Goal: Task Accomplishment & Management: Complete application form

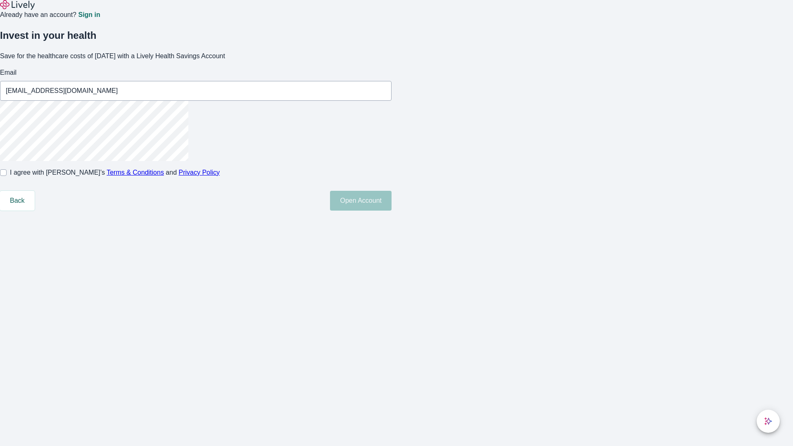
click at [7, 176] on input "I agree with Lively’s Terms & Conditions and Privacy Policy" at bounding box center [3, 172] width 7 height 7
checkbox input "true"
click at [392, 211] on button "Open Account" at bounding box center [361, 201] width 62 height 20
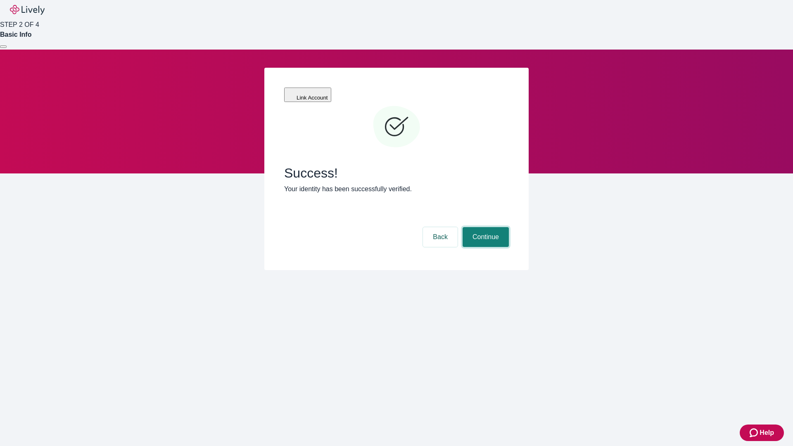
click at [484, 227] on button "Continue" at bounding box center [486, 237] width 46 height 20
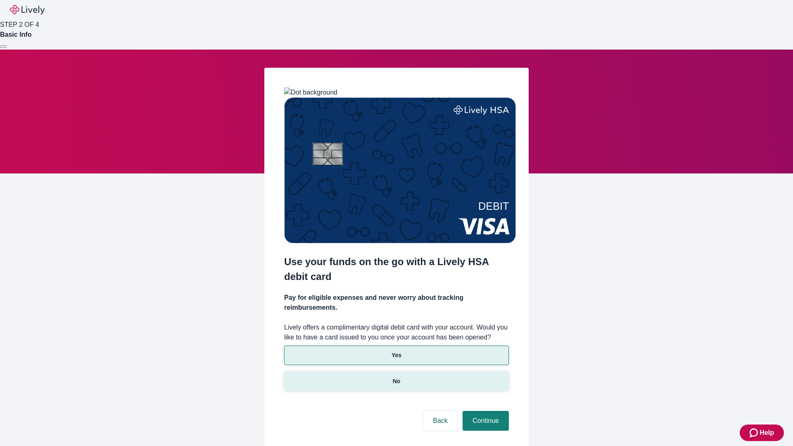
click at [396, 377] on p "No" at bounding box center [397, 381] width 8 height 9
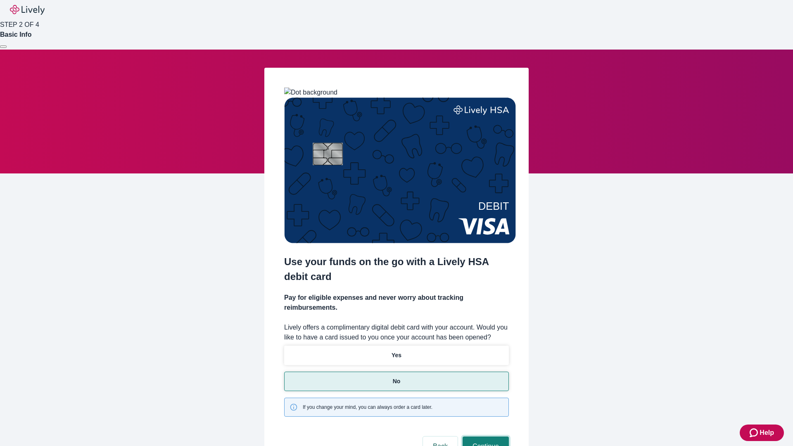
click at [484, 437] on button "Continue" at bounding box center [486, 447] width 46 height 20
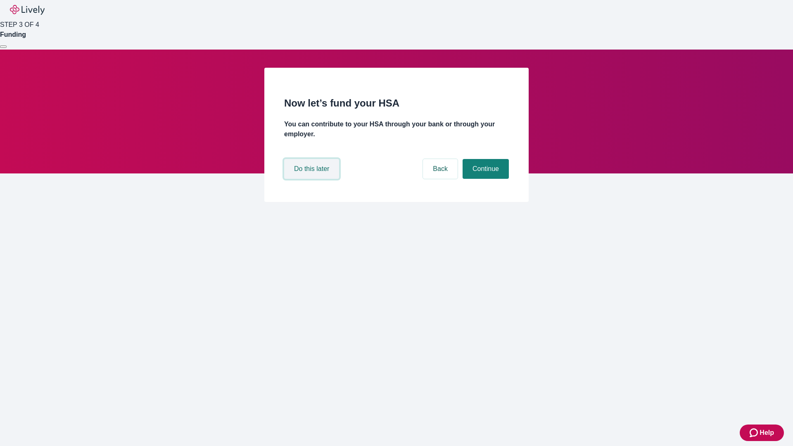
click at [313, 179] on button "Do this later" at bounding box center [311, 169] width 55 height 20
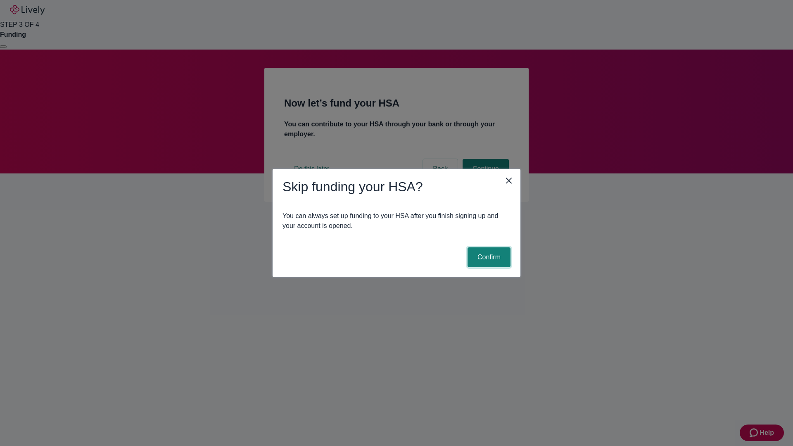
click at [488, 257] on button "Confirm" at bounding box center [488, 257] width 43 height 20
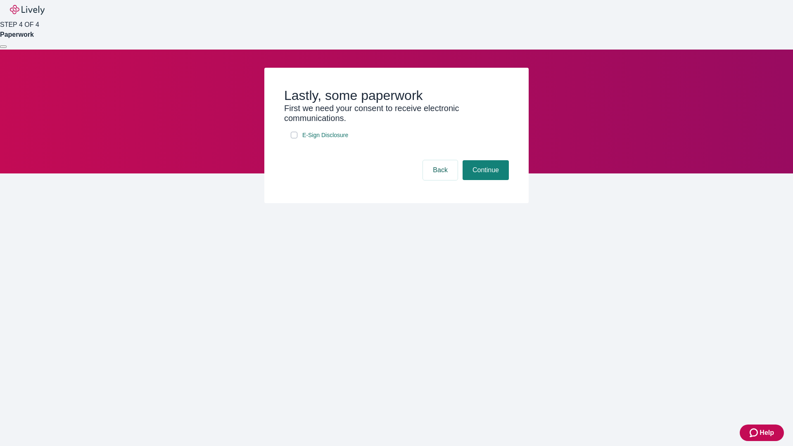
click at [294, 138] on input "E-Sign Disclosure" at bounding box center [294, 135] width 7 height 7
checkbox input "true"
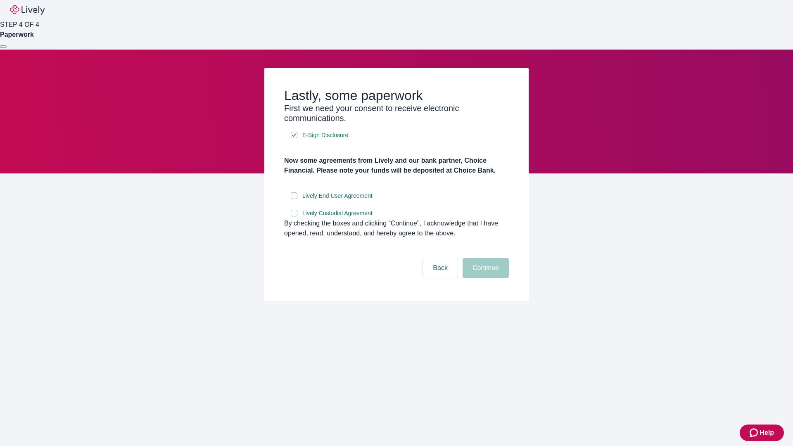
click at [294, 199] on input "Lively End User Agreement" at bounding box center [294, 195] width 7 height 7
checkbox input "true"
click at [294, 216] on input "Lively Custodial Agreement" at bounding box center [294, 213] width 7 height 7
checkbox input "true"
click at [484, 278] on button "Continue" at bounding box center [486, 268] width 46 height 20
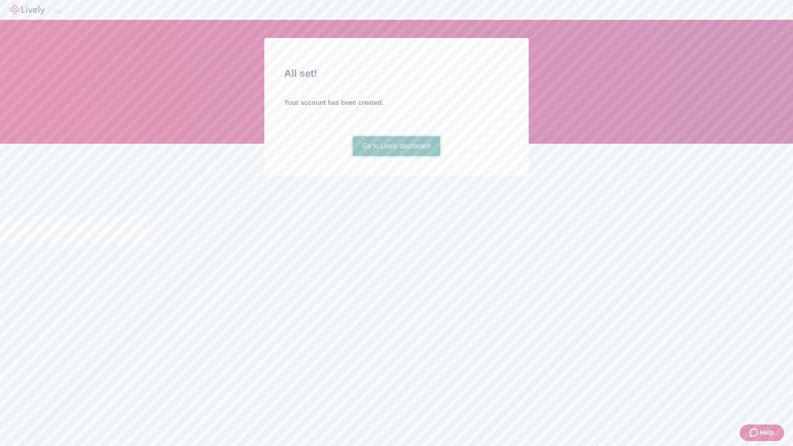
click at [396, 156] on link "Go to Lively dashboard" at bounding box center [397, 146] width 88 height 20
